Goal: Transaction & Acquisition: Purchase product/service

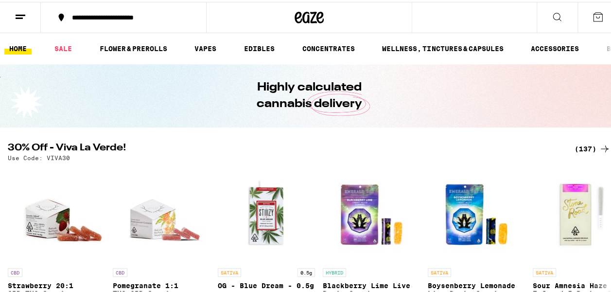
click at [581, 149] on div "(137)" at bounding box center [593, 147] width 36 height 12
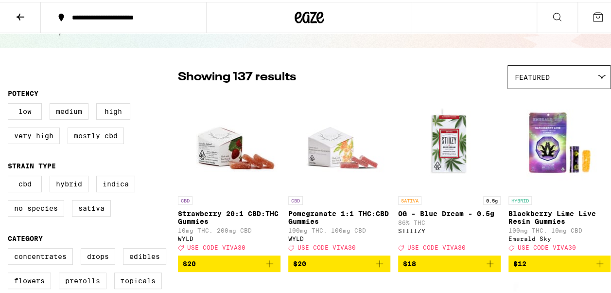
scroll to position [97, 0]
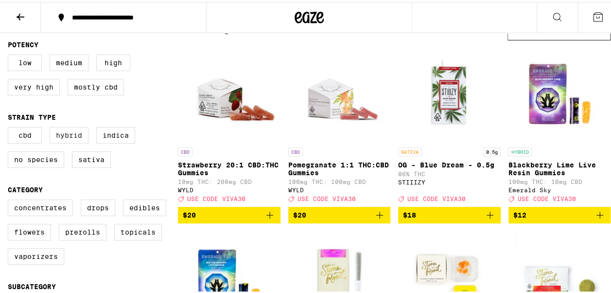
click at [69, 136] on label "Hybrid" at bounding box center [69, 133] width 39 height 17
click at [10, 127] on input "Hybrid" at bounding box center [10, 126] width 0 height 0
checkbox input "true"
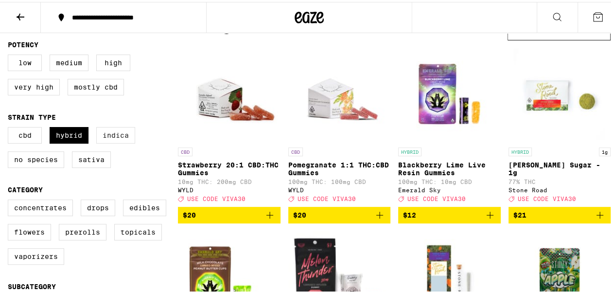
click at [123, 139] on label "Indica" at bounding box center [115, 133] width 39 height 17
click at [10, 127] on input "Indica" at bounding box center [10, 126] width 0 height 0
checkbox input "true"
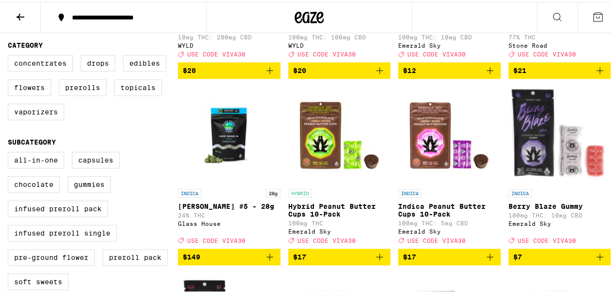
scroll to position [243, 0]
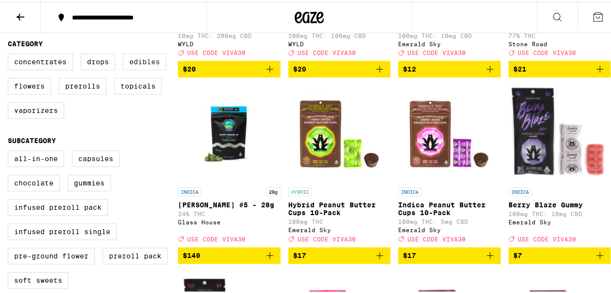
click at [139, 68] on label "Edibles" at bounding box center [144, 60] width 43 height 17
click at [10, 53] on input "Edibles" at bounding box center [10, 53] width 0 height 0
checkbox input "true"
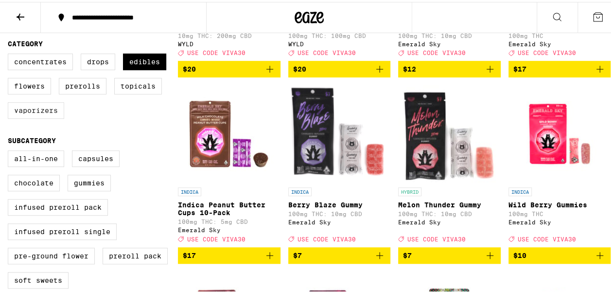
click at [27, 117] on label "Vaporizers" at bounding box center [36, 108] width 56 height 17
click at [10, 53] on input "Vaporizers" at bounding box center [10, 53] width 0 height 0
checkbox input "true"
